Goal: Ask a question

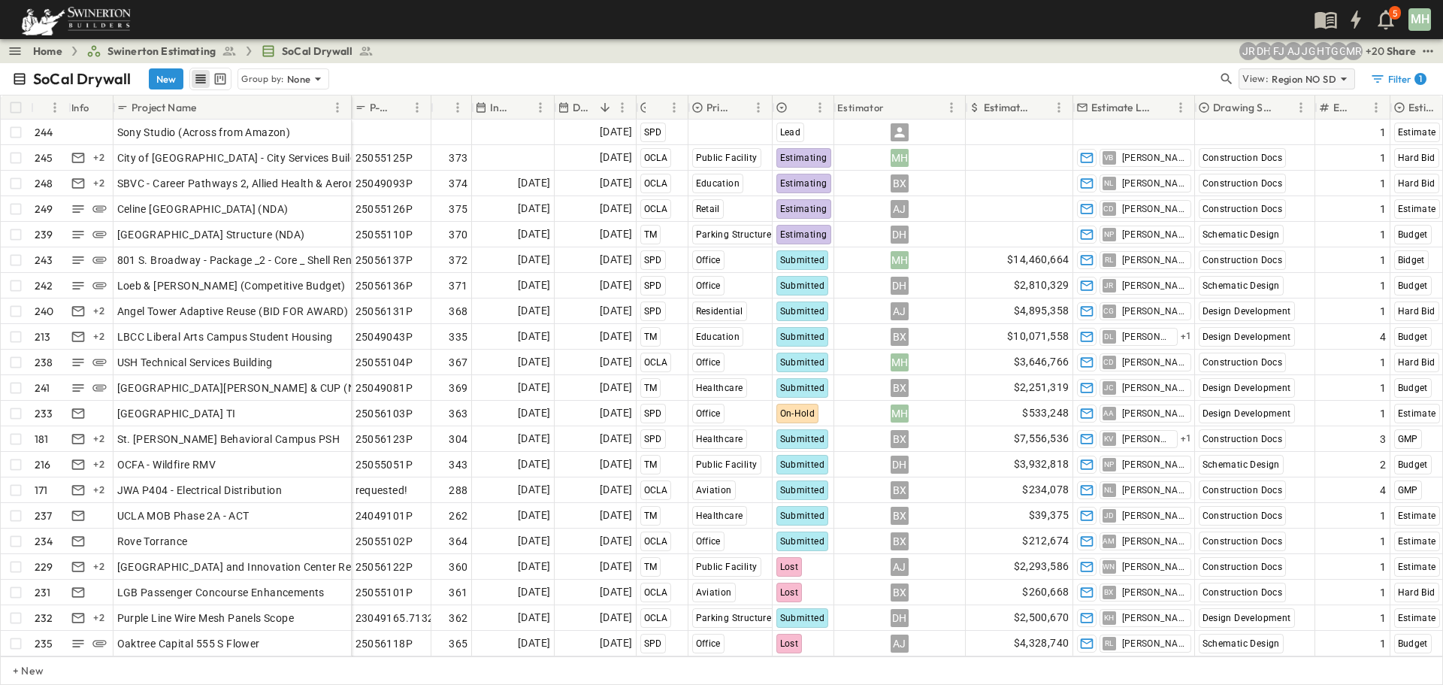
click at [1332, 74] on p "Region NO SD" at bounding box center [1303, 78] width 65 height 15
click at [1245, 136] on p "Me" at bounding box center [1252, 143] width 15 height 15
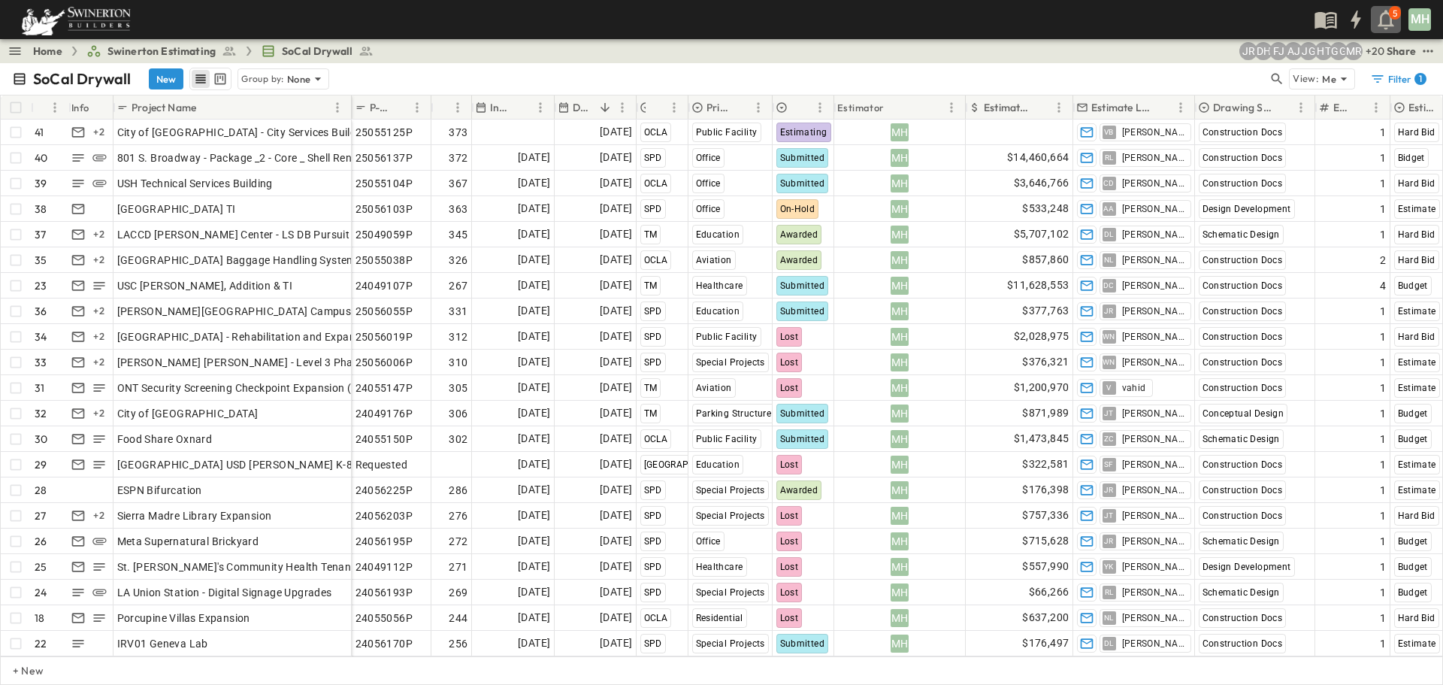
click at [1382, 28] on icon "button" at bounding box center [1386, 20] width 24 height 24
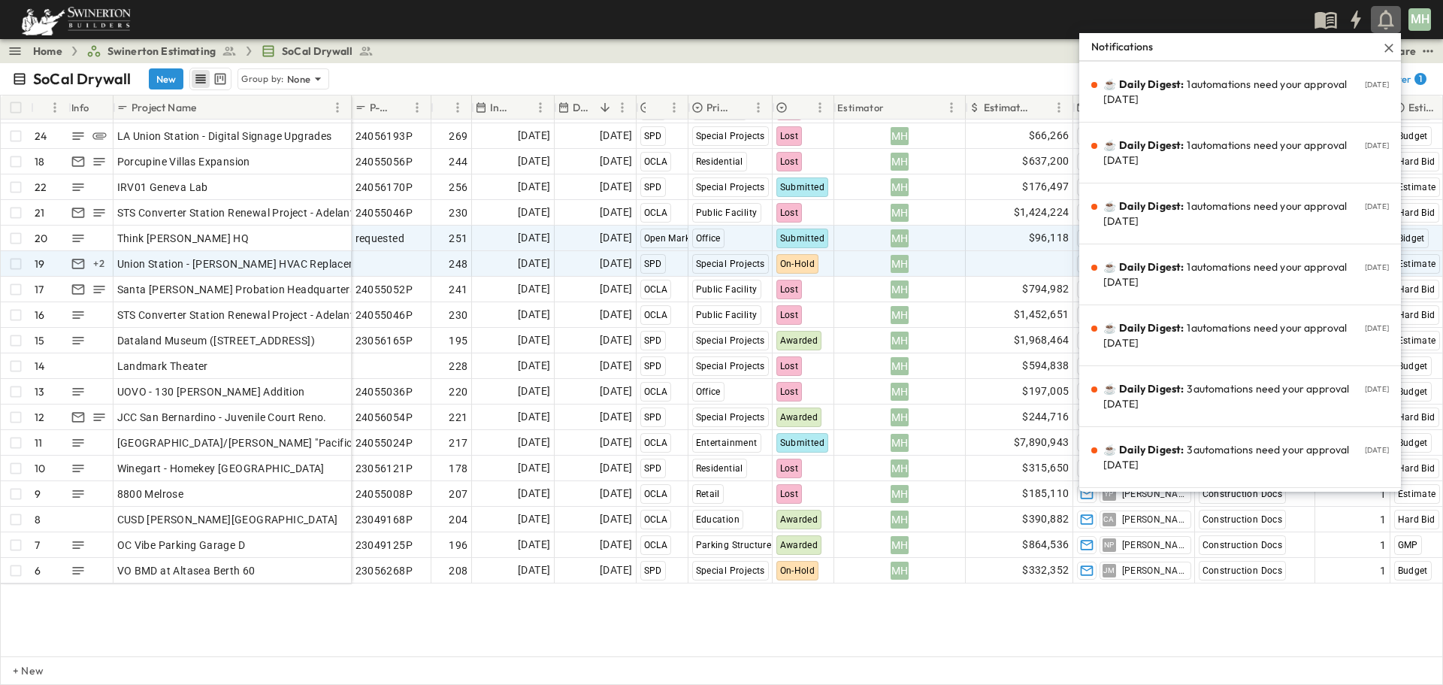
scroll to position [298, 0]
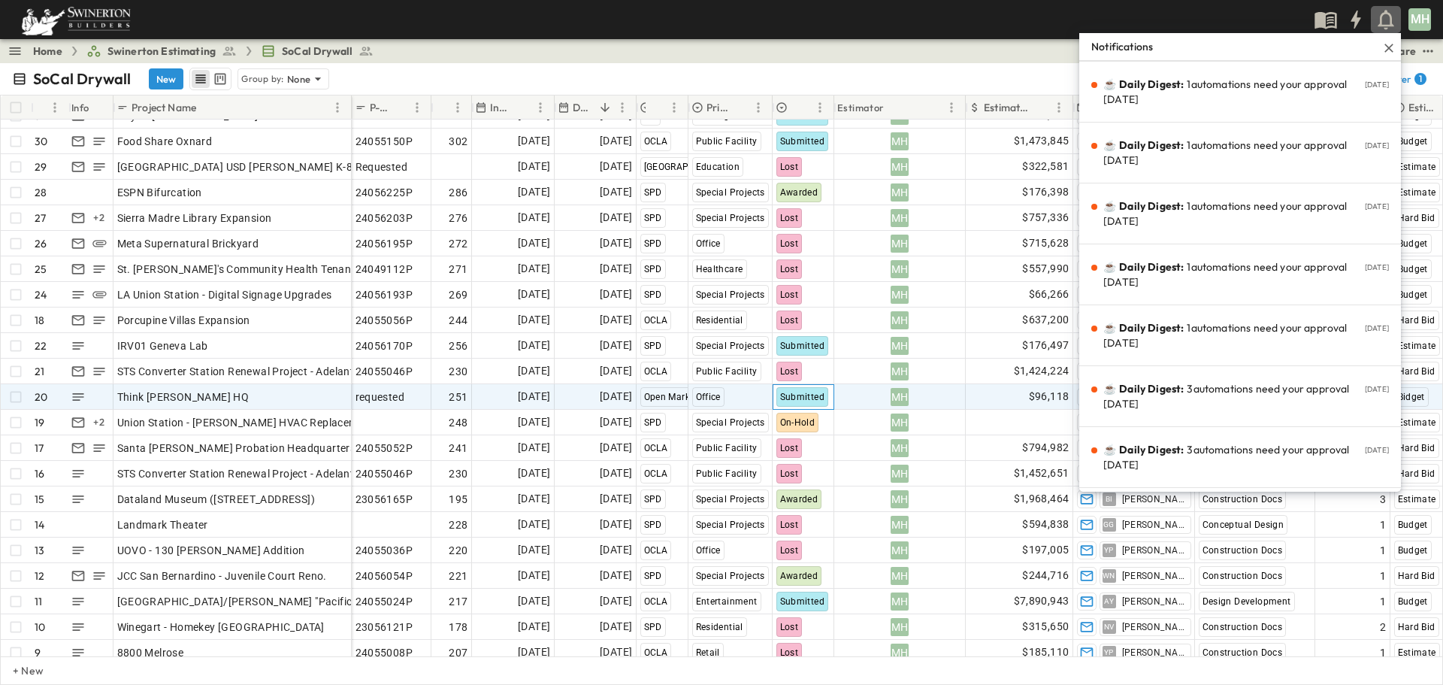
click at [816, 397] on span "Submitted" at bounding box center [802, 396] width 45 height 11
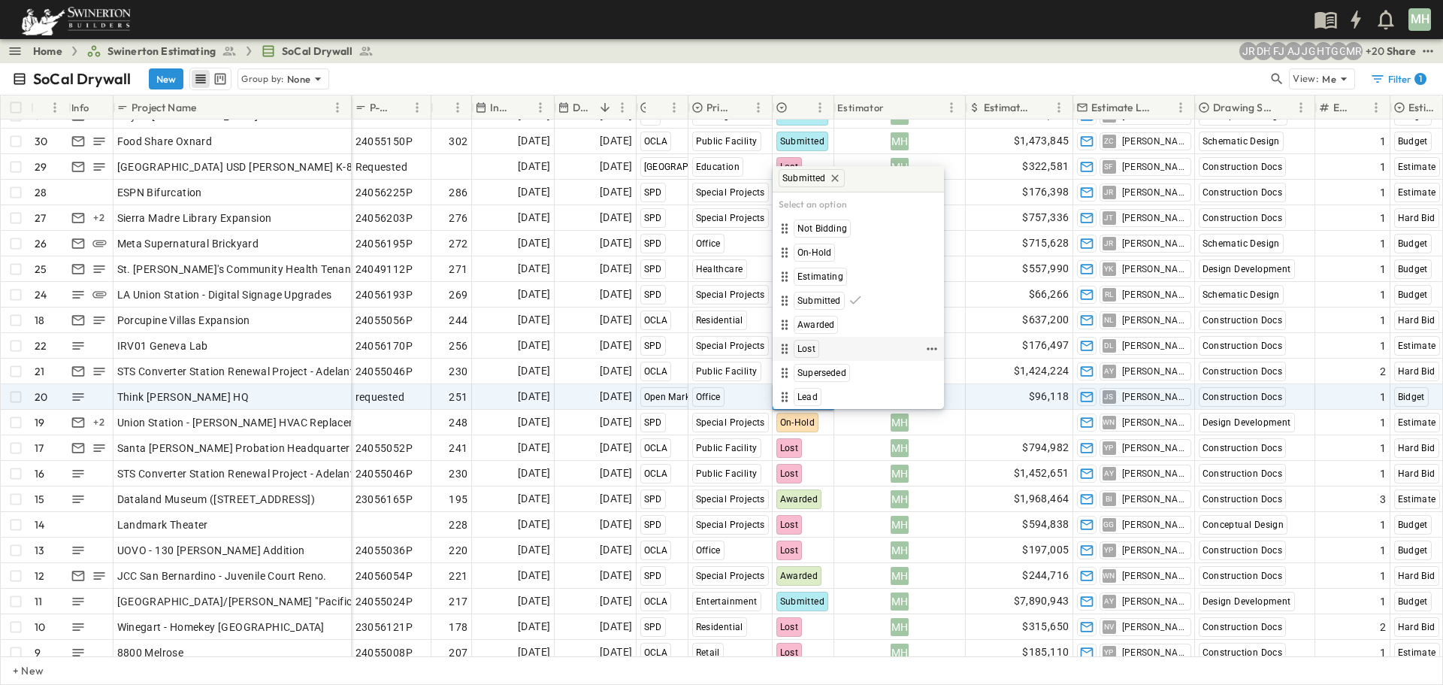
click at [805, 343] on span "Lost" at bounding box center [806, 349] width 18 height 12
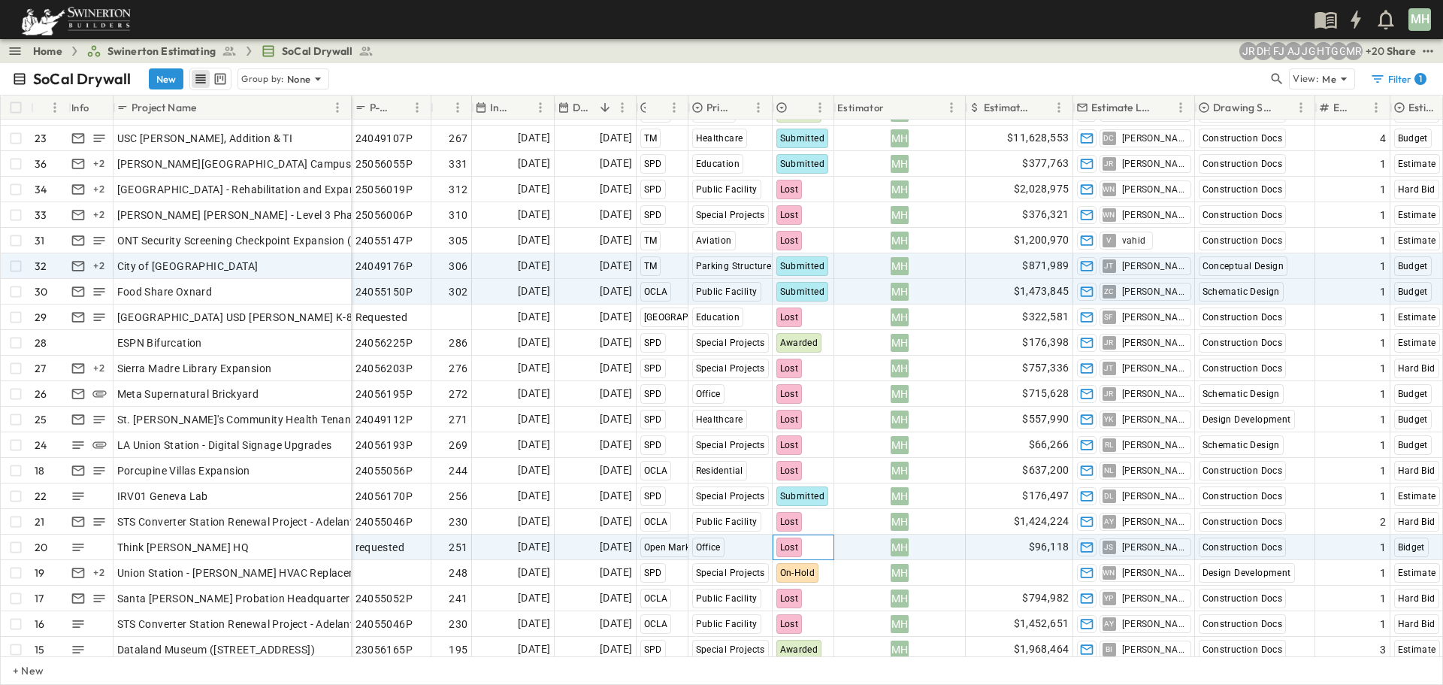
scroll to position [72, 0]
